Goal: Communication & Community: Answer question/provide support

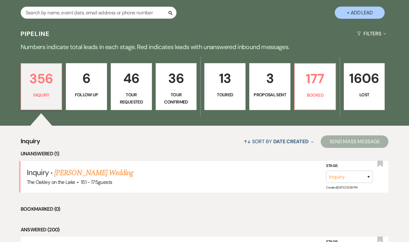
scroll to position [129, 0]
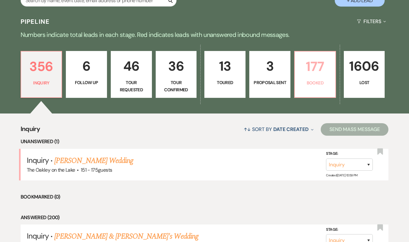
click at [320, 78] on link "177 Booked" at bounding box center [316, 74] width 42 height 47
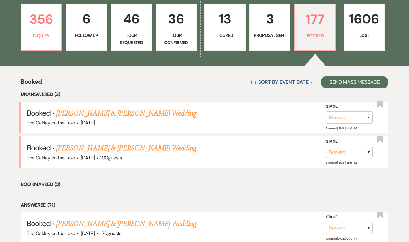
scroll to position [194, 0]
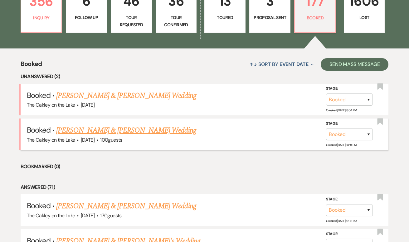
click at [140, 129] on link "[PERSON_NAME] & [PERSON_NAME] Wedding" at bounding box center [126, 130] width 140 height 11
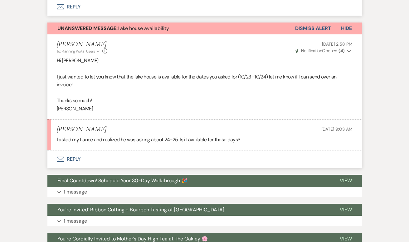
scroll to position [308, 0]
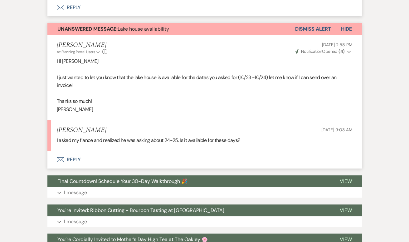
click at [76, 156] on button "Envelope Reply" at bounding box center [204, 159] width 315 height 17
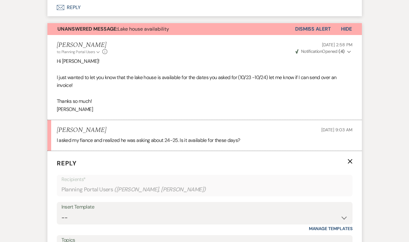
scroll to position [399, 0]
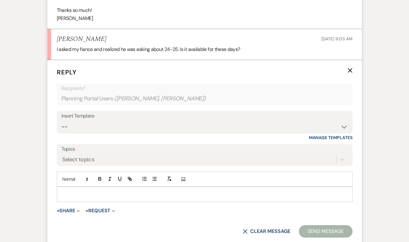
click at [126, 191] on p at bounding box center [205, 194] width 286 height 7
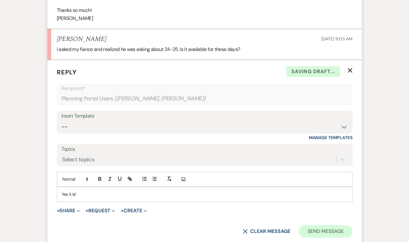
click at [340, 225] on button "Send Message" at bounding box center [325, 231] width 53 height 12
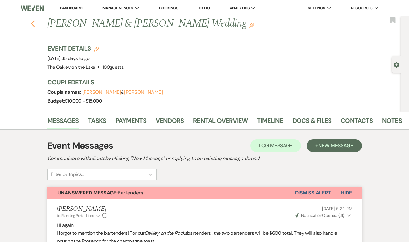
scroll to position [0, 0]
click at [33, 24] on icon "Previous" at bounding box center [33, 23] width 5 height 7
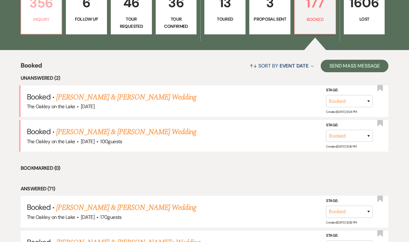
scroll to position [192, 0]
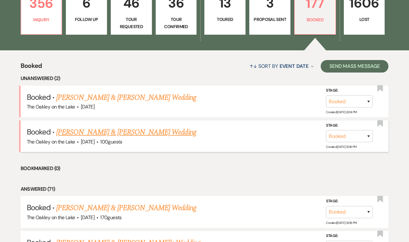
click at [114, 128] on link "[PERSON_NAME] & [PERSON_NAME] Wedding" at bounding box center [126, 131] width 140 height 11
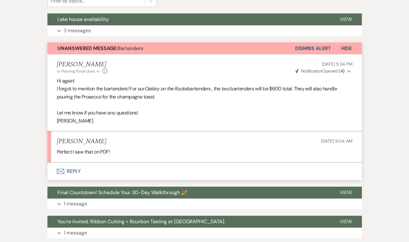
scroll to position [164, 0]
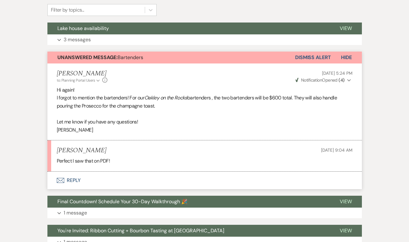
click at [349, 60] on span "Hide" at bounding box center [346, 57] width 11 height 7
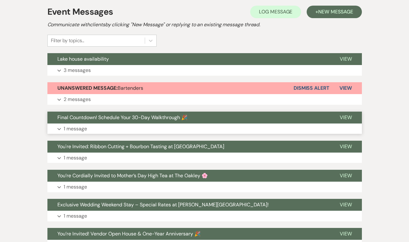
scroll to position [136, 0]
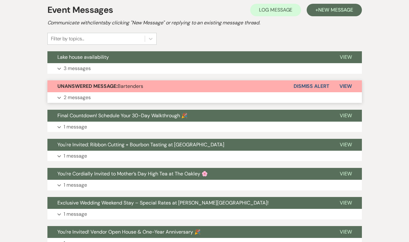
click at [318, 83] on button "Dismiss Alert" at bounding box center [312, 86] width 36 height 12
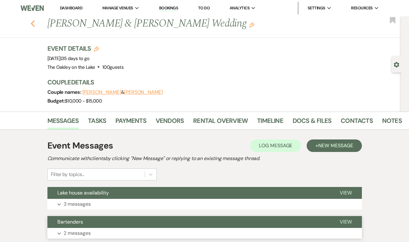
scroll to position [0, 0]
click at [31, 24] on icon "Previous" at bounding box center [33, 23] width 5 height 7
